Goal: Task Accomplishment & Management: Use online tool/utility

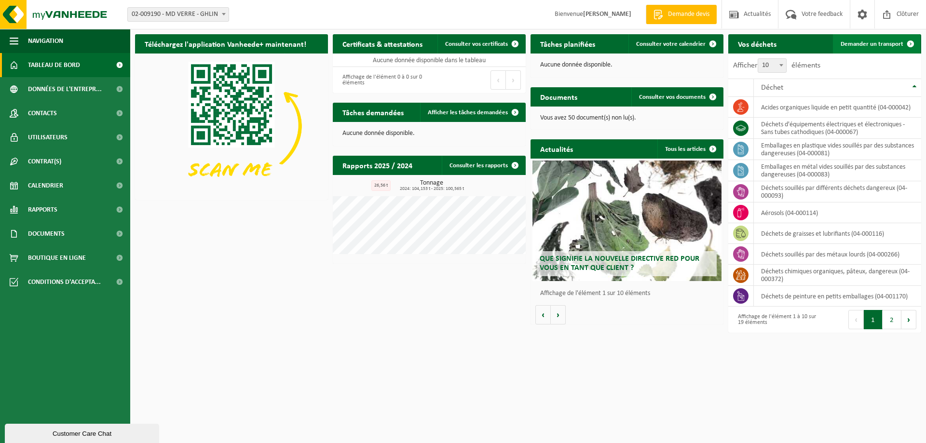
click at [880, 48] on link "Demander un transport" at bounding box center [876, 43] width 87 height 19
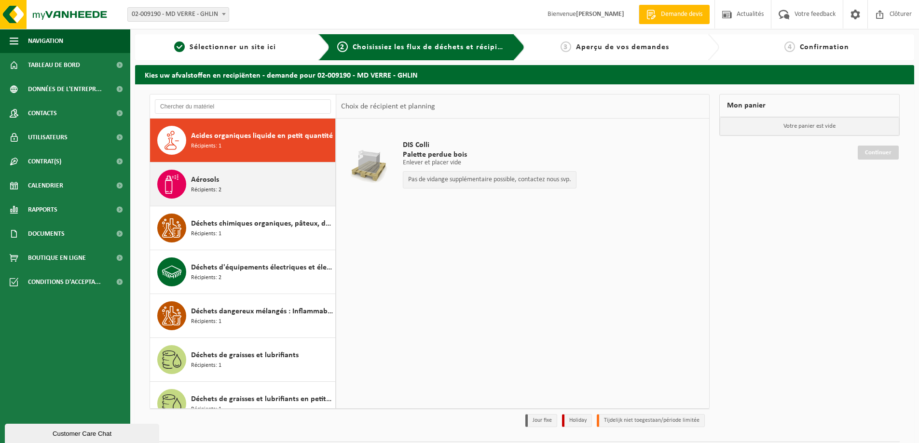
click at [252, 196] on div "Aérosols Récipients: 2" at bounding box center [262, 184] width 142 height 29
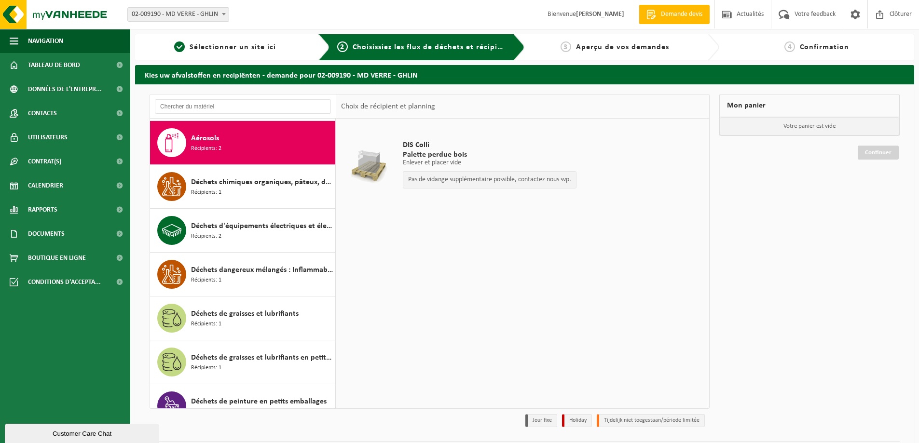
scroll to position [44, 0]
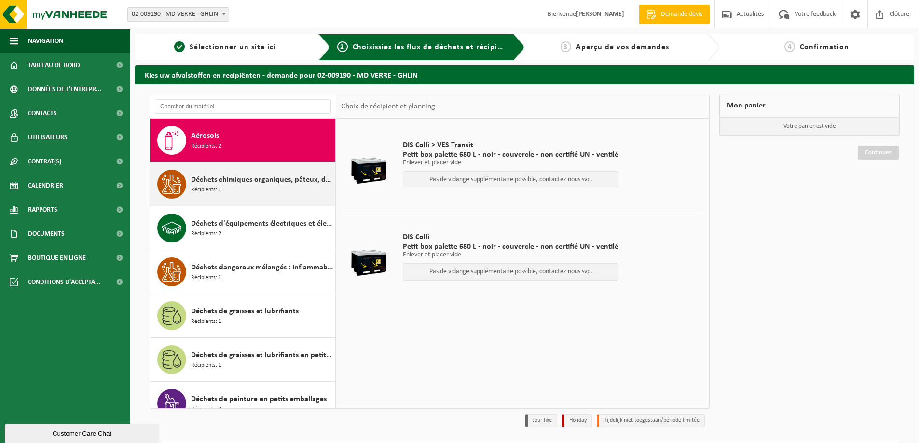
click at [253, 194] on div "Déchets chimiques organiques, pâteux, dangereux Récipients: 1" at bounding box center [262, 184] width 142 height 29
click at [253, 194] on div "Déchets chimiques organiques, pâteux, dangereux Récipients: 1" at bounding box center [243, 184] width 186 height 43
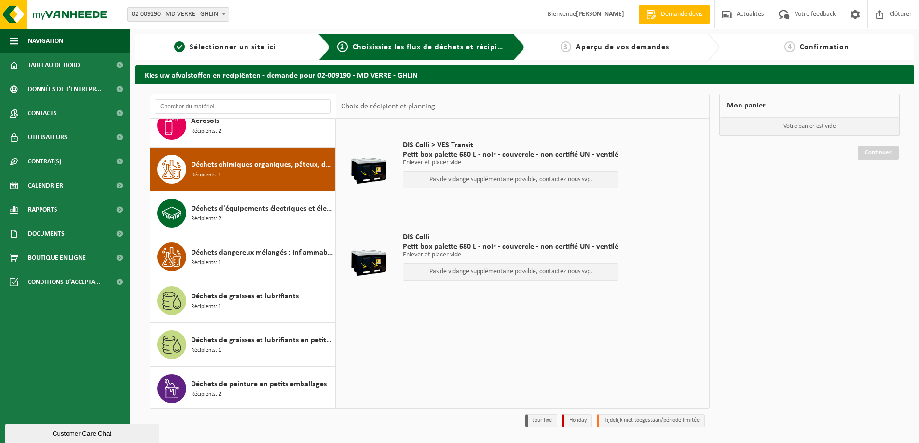
scroll to position [88, 0]
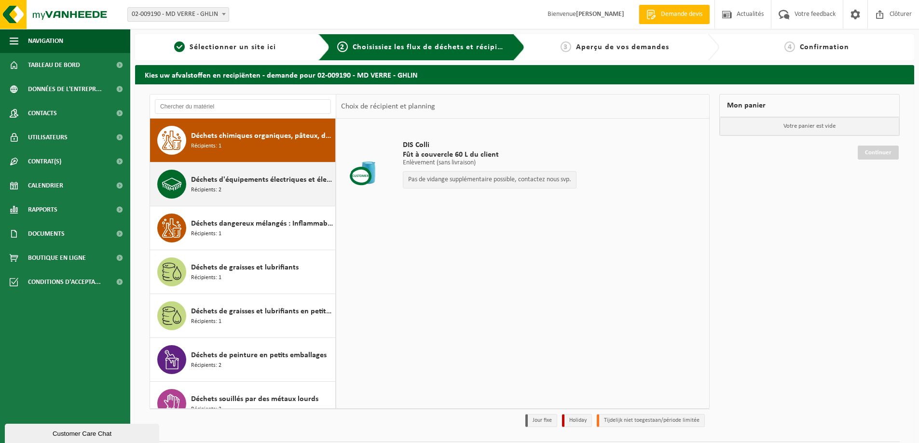
click at [251, 195] on div "Déchets d'équipements électriques et électroniques - Sans tubes cathodiques Réc…" at bounding box center [262, 184] width 142 height 29
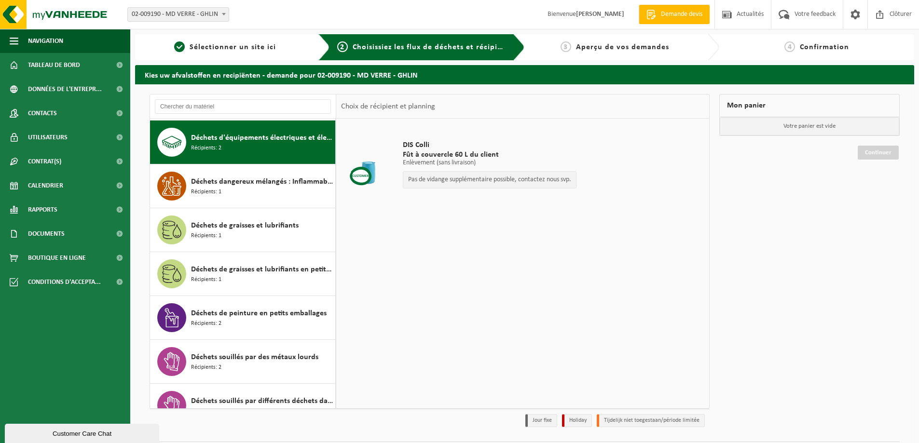
scroll to position [132, 0]
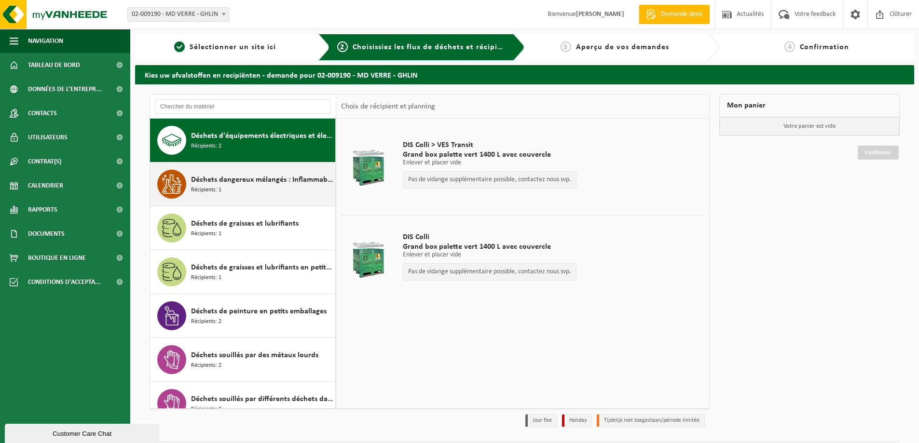
click at [252, 195] on div "Déchets dangereux mélangés : Inflammable - Corrosif Récipients: 1" at bounding box center [262, 184] width 142 height 29
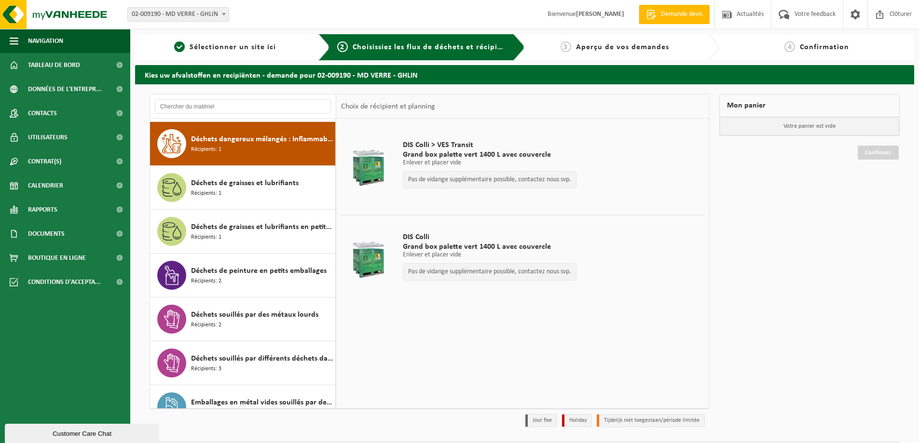
scroll to position [176, 0]
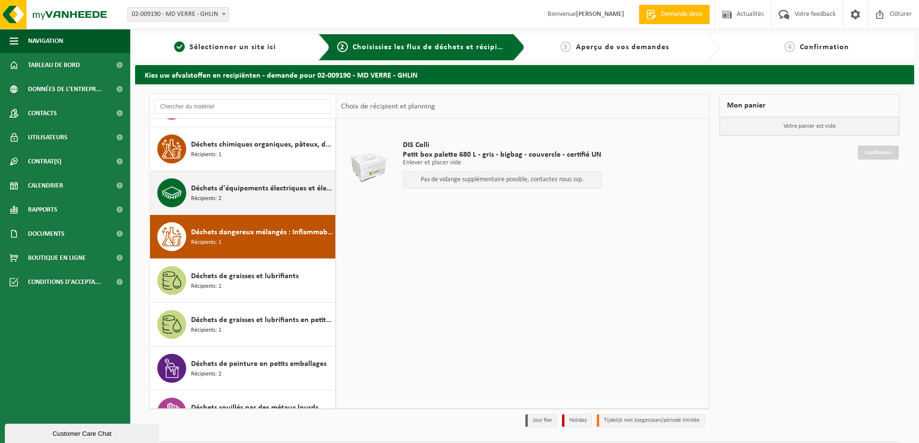
click at [281, 191] on span "Déchets d'équipements électriques et électroniques - Sans tubes cathodiques" at bounding box center [262, 189] width 142 height 12
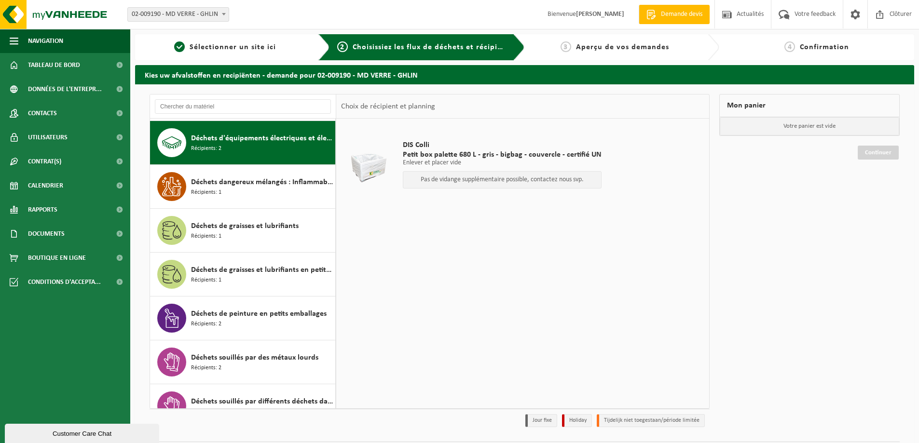
scroll to position [132, 0]
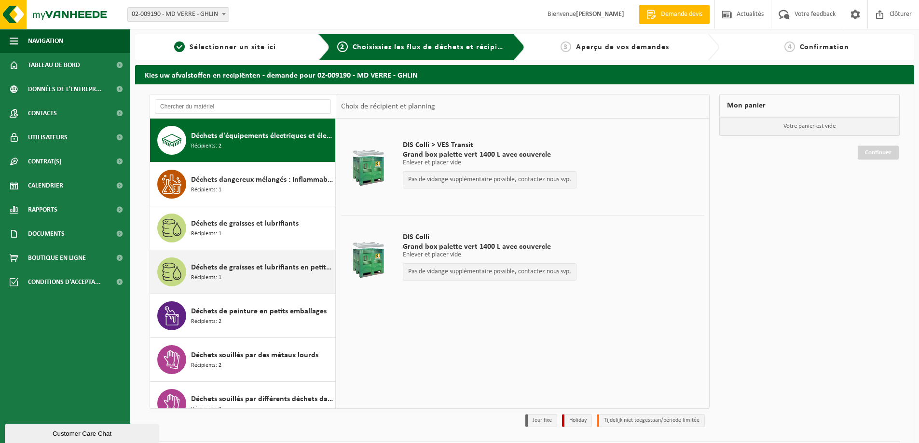
click at [262, 272] on span "Déchets de graisses et lubrifiants en petit emballage" at bounding box center [262, 268] width 142 height 12
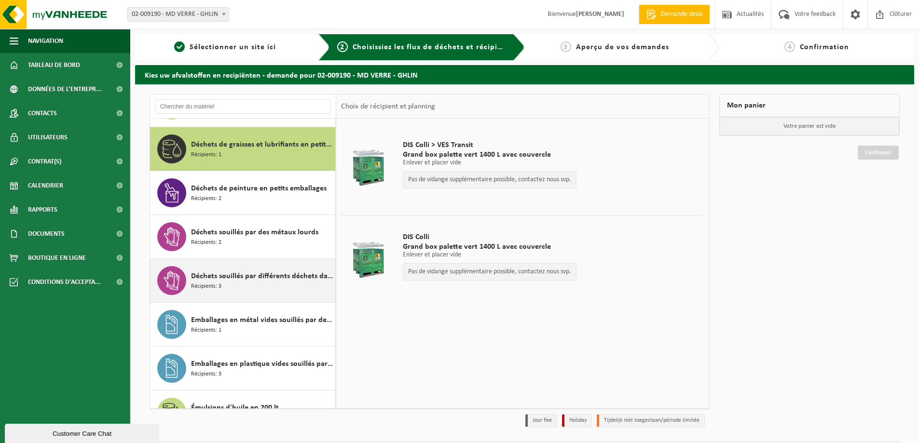
scroll to position [263, 0]
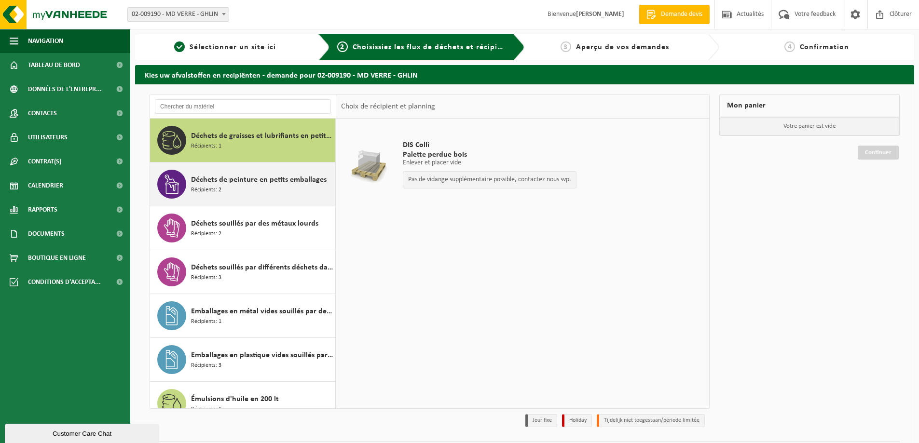
click at [224, 200] on div "Déchets de peinture en petits emballages Récipients: 2" at bounding box center [243, 184] width 186 height 43
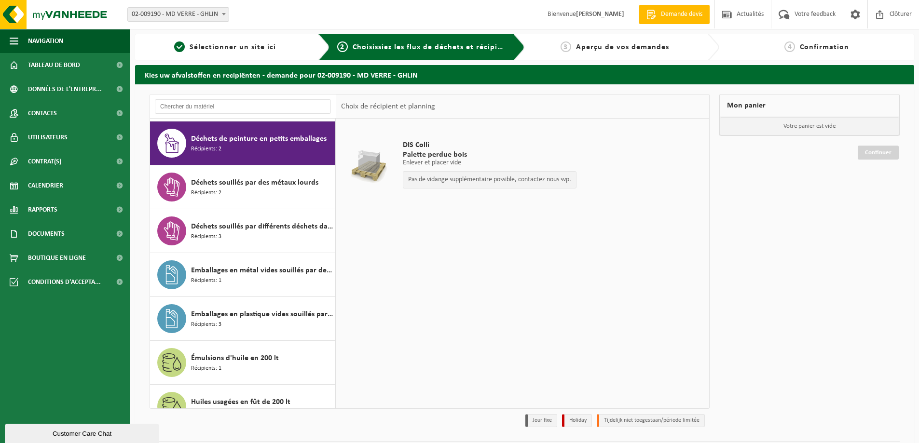
scroll to position [307, 0]
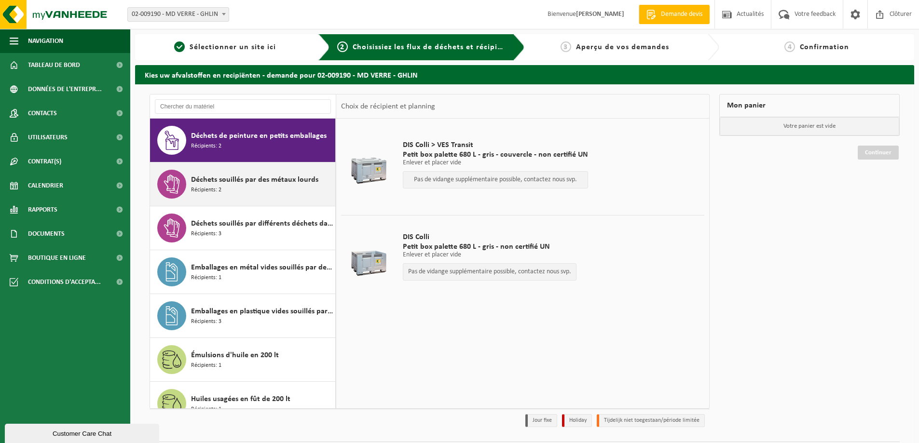
click at [230, 186] on div "Déchets souillés par des métaux lourds Récipients: 2" at bounding box center [262, 184] width 142 height 29
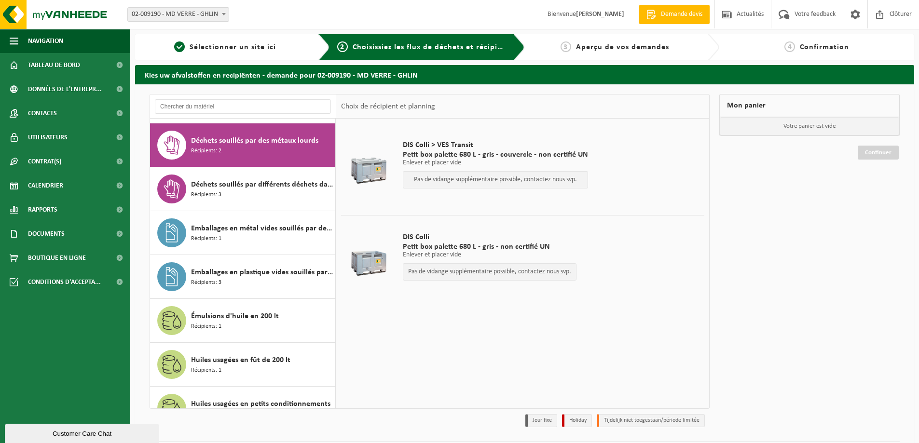
scroll to position [351, 0]
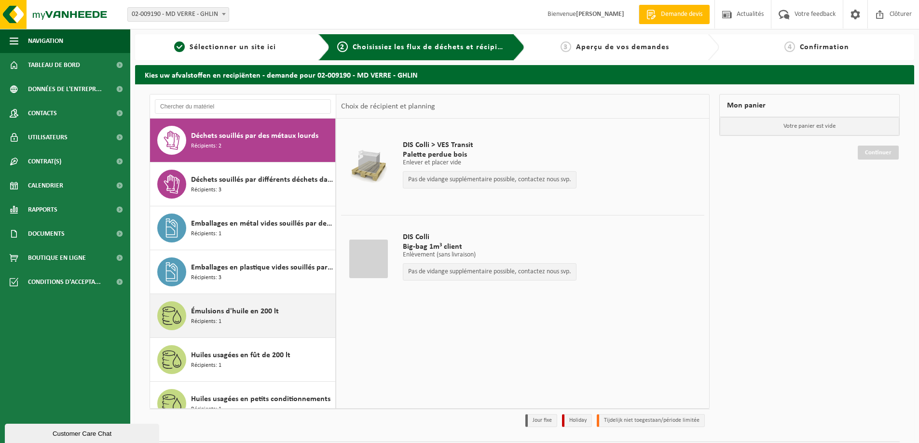
click at [241, 324] on div "Émulsions d'huile en 200 lt Récipients: 1" at bounding box center [262, 316] width 142 height 29
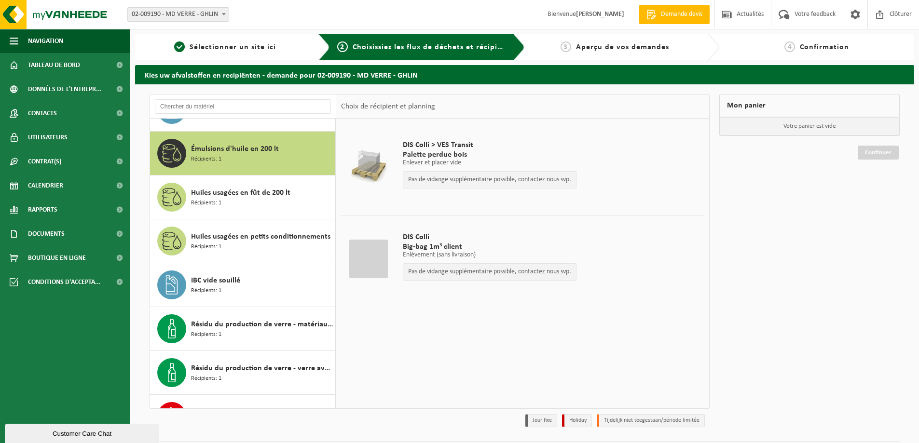
scroll to position [527, 0]
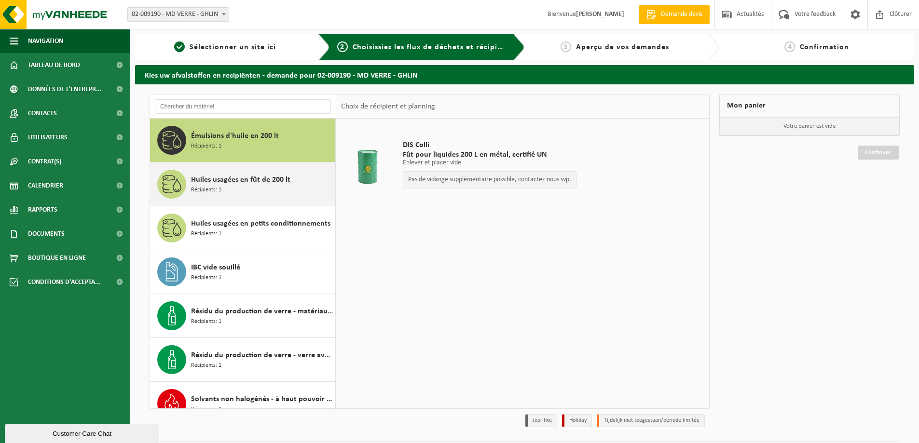
click at [296, 198] on div "Huiles usagées en fût de 200 lt Récipients: 1" at bounding box center [262, 184] width 142 height 29
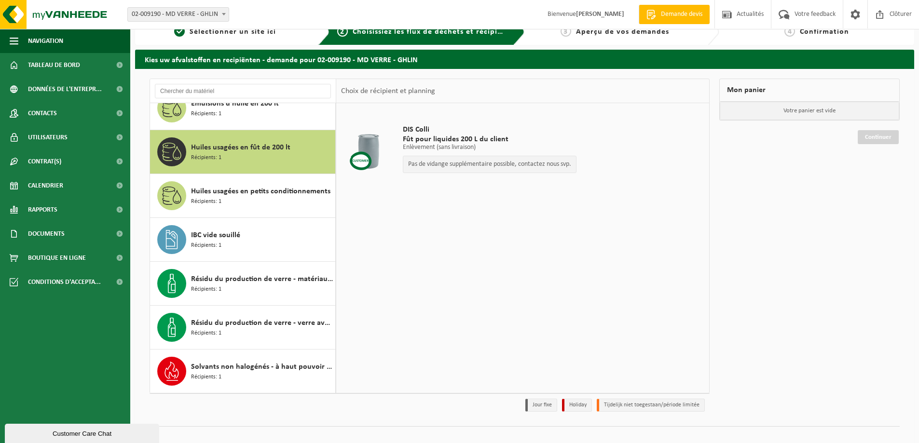
scroll to position [28, 0]
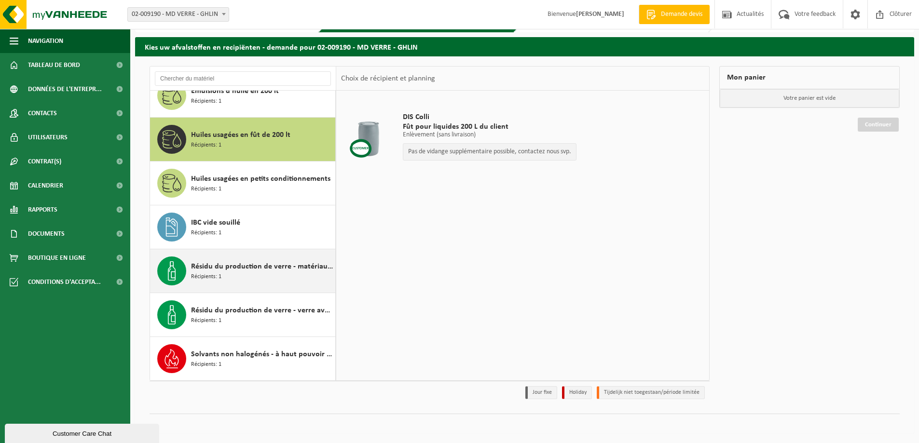
click at [241, 276] on div "Résidu du production de verre - matériau sableux contenant une quantité limitée…" at bounding box center [262, 271] width 142 height 29
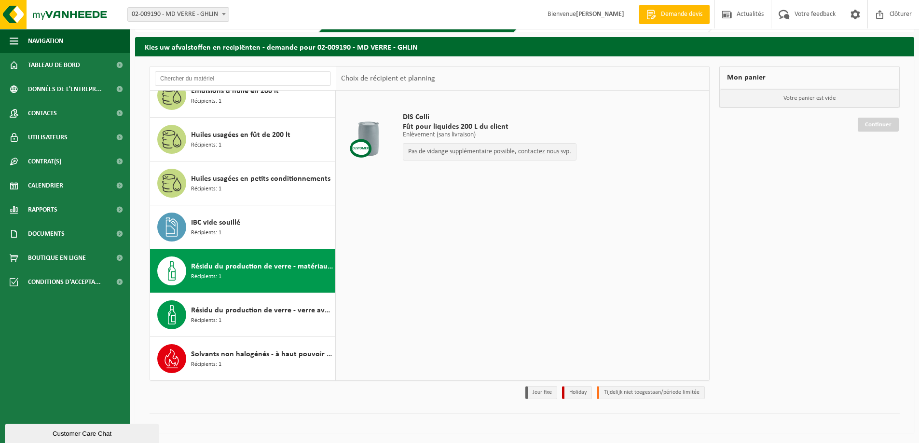
click at [271, 287] on div "Résidu du production de verre - matériau sableux contenant une quantité limitée…" at bounding box center [243, 270] width 186 height 43
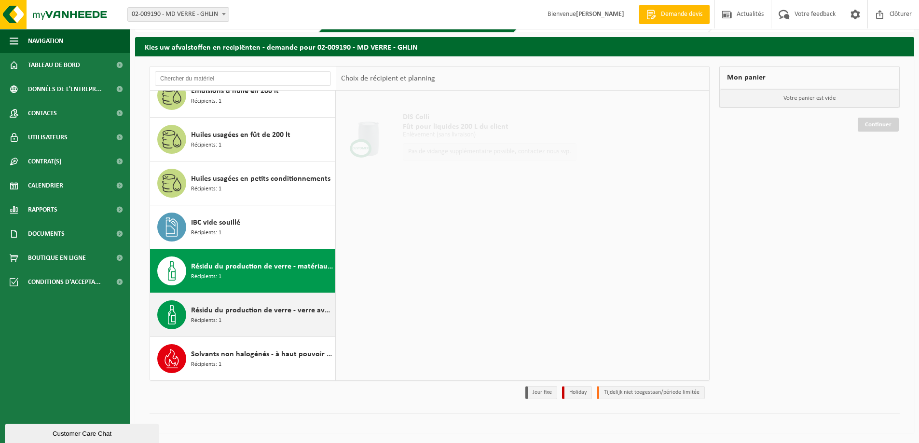
click at [258, 313] on span "Résidu du production de verre - verre avec fraction sableuse" at bounding box center [262, 311] width 142 height 12
